Goal: Find specific page/section

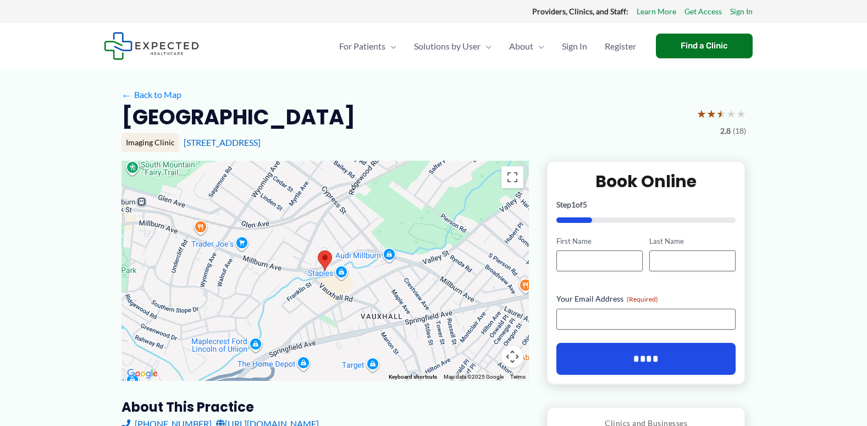
click at [405, 110] on div "[GEOGRAPHIC_DATA] ★ ★ ★ ★ ★ 2.8 (18)" at bounding box center [434, 120] width 625 height 35
drag, startPoint x: 554, startPoint y: 110, endPoint x: 552, endPoint y: 98, distance: 11.9
click at [405, 98] on div "← Back to Map" at bounding box center [434, 94] width 625 height 17
drag, startPoint x: 548, startPoint y: 98, endPoint x: 532, endPoint y: 112, distance: 20.6
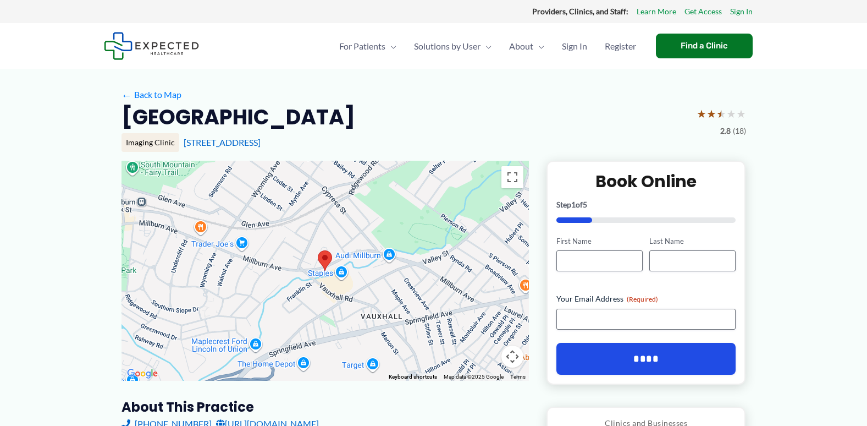
click at [405, 112] on div "[GEOGRAPHIC_DATA] ★ ★ ★ ★ ★ 2.8 (18)" at bounding box center [434, 120] width 625 height 35
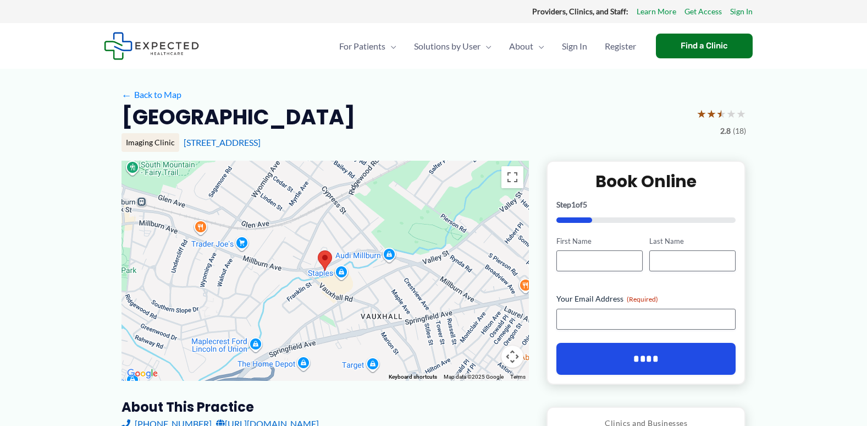
click at [405, 116] on div "[GEOGRAPHIC_DATA] ★ ★ ★ ★ ★ 2.8 (18)" at bounding box center [434, 120] width 625 height 35
click at [405, 113] on div "[GEOGRAPHIC_DATA] ★ ★ ★ ★ ★ 2.8 (18)" at bounding box center [434, 120] width 625 height 35
drag, startPoint x: 533, startPoint y: 113, endPoint x: 537, endPoint y: -41, distance: 154.1
